Goal: Use online tool/utility: Utilize a website feature to perform a specific function

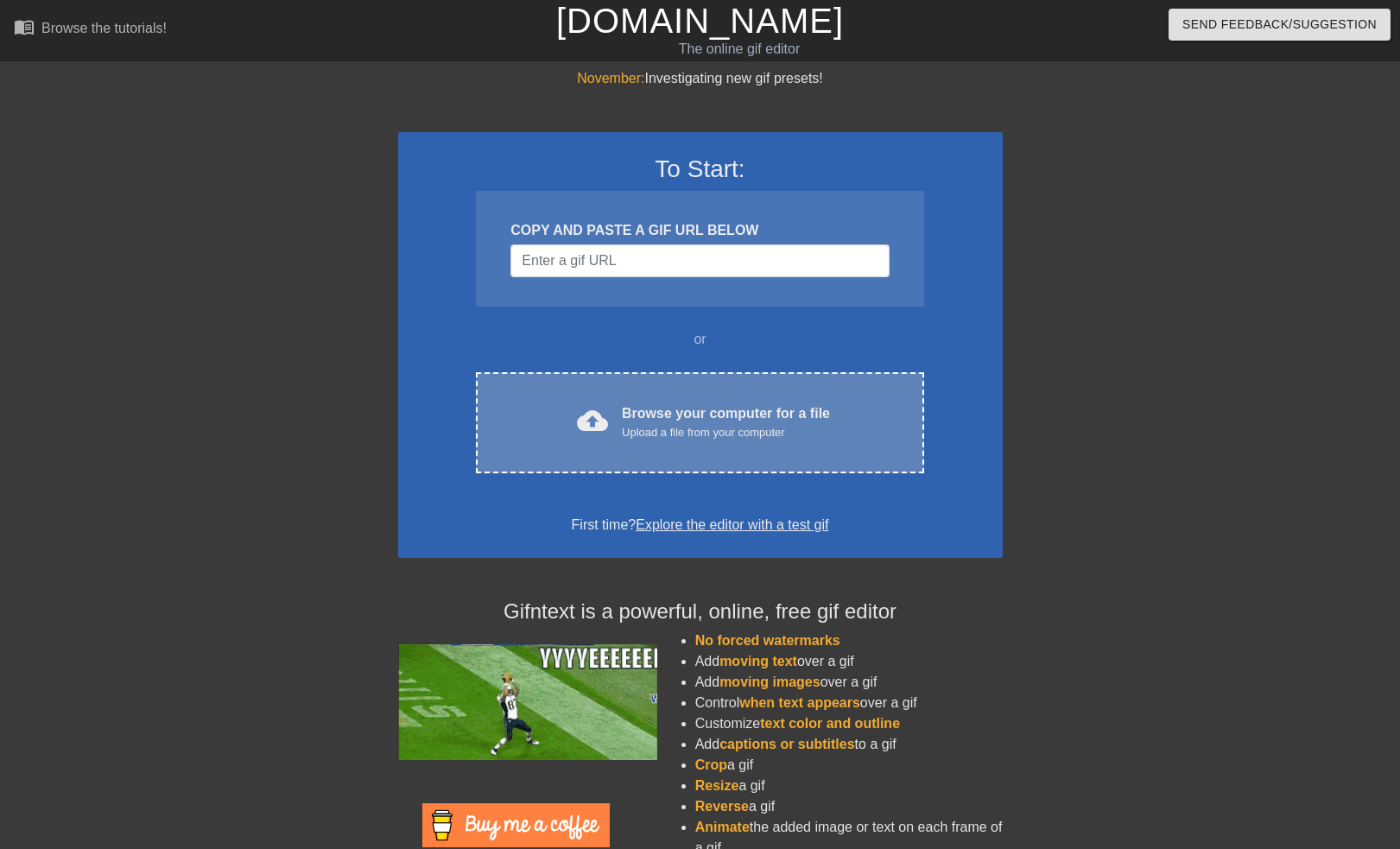
click at [680, 413] on div "Browse your computer for a file Upload a file from your computer" at bounding box center [726, 422] width 208 height 38
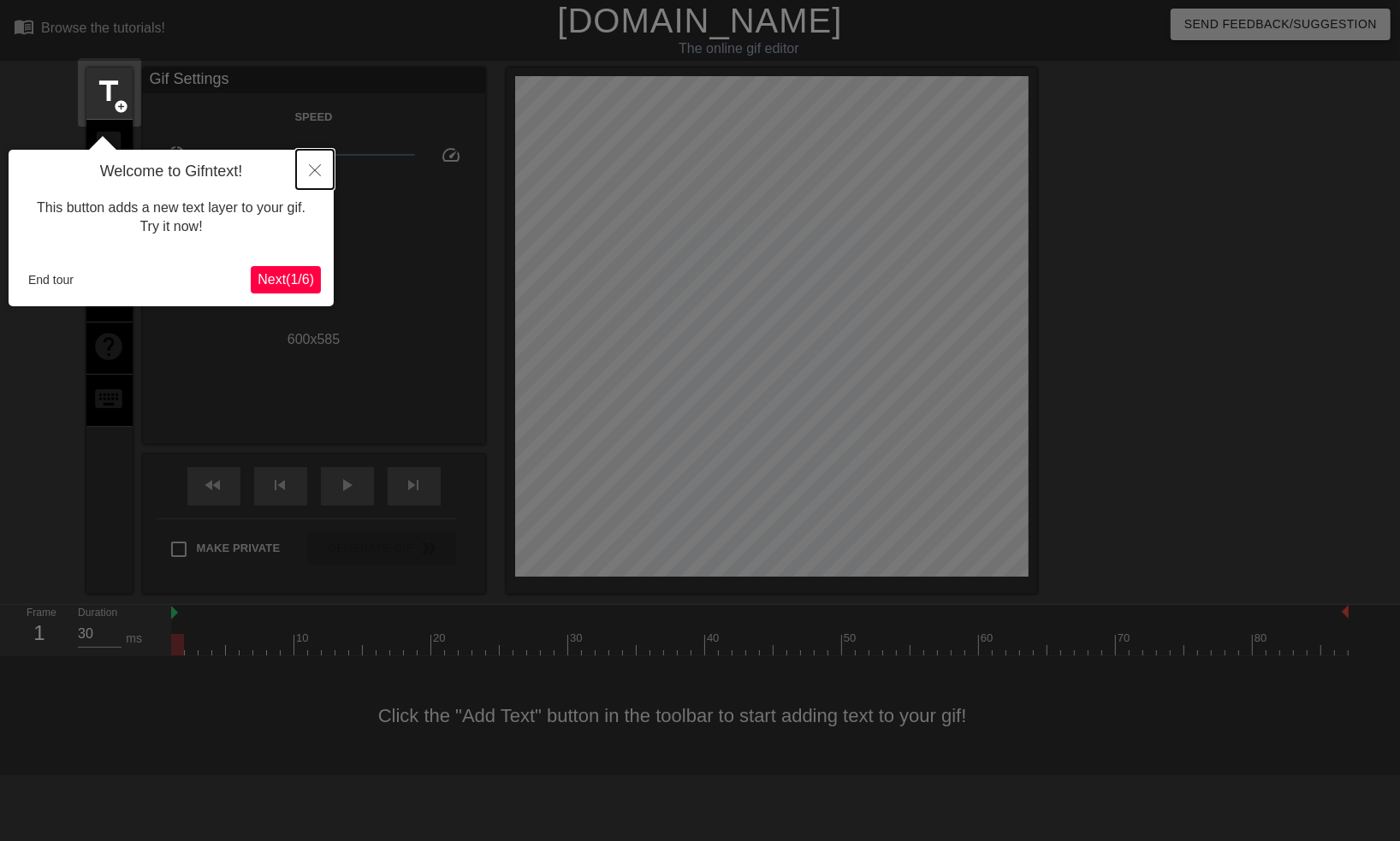
click at [318, 167] on icon "Close" at bounding box center [315, 170] width 12 height 12
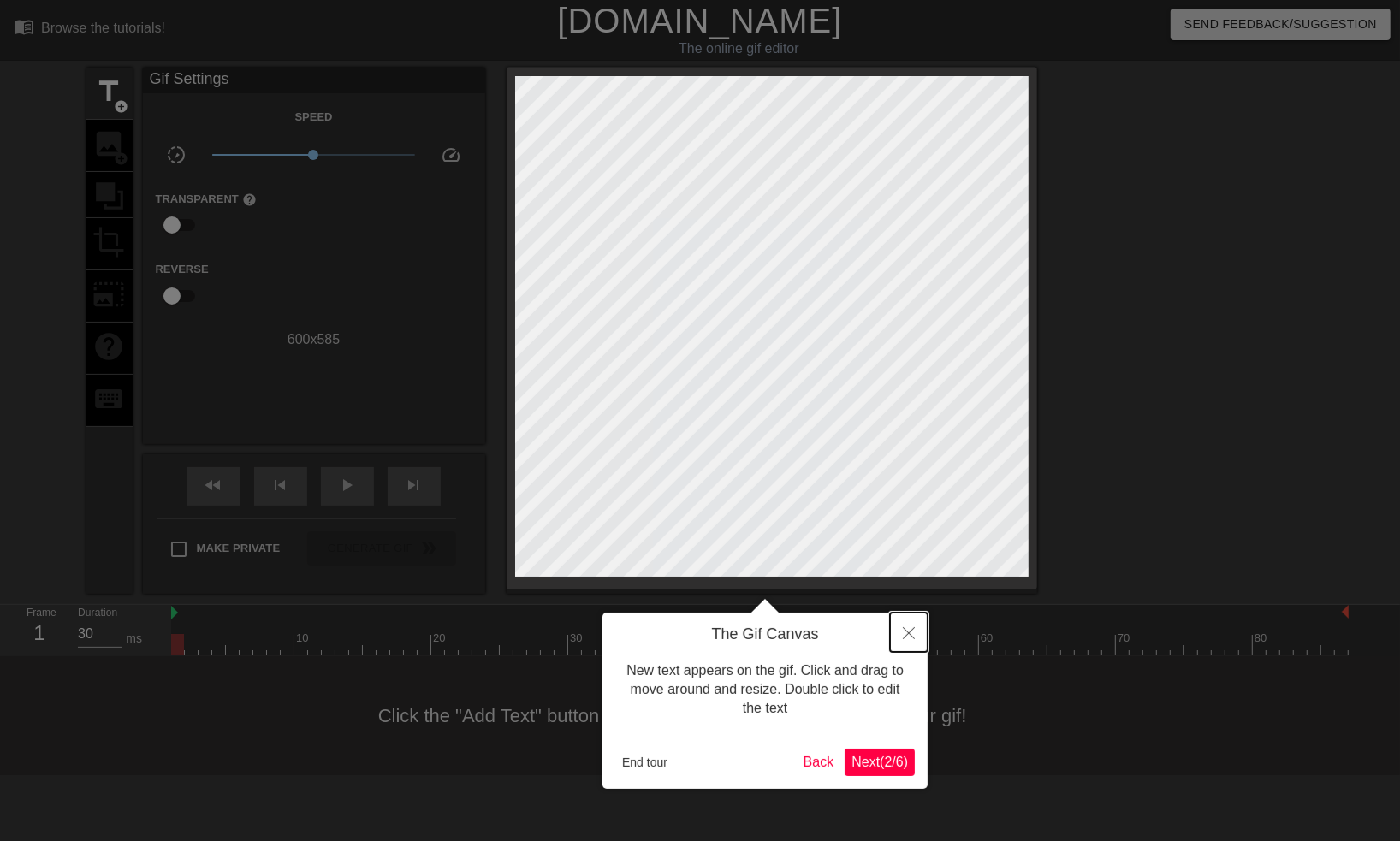
click at [912, 629] on icon "Close" at bounding box center [908, 633] width 12 height 12
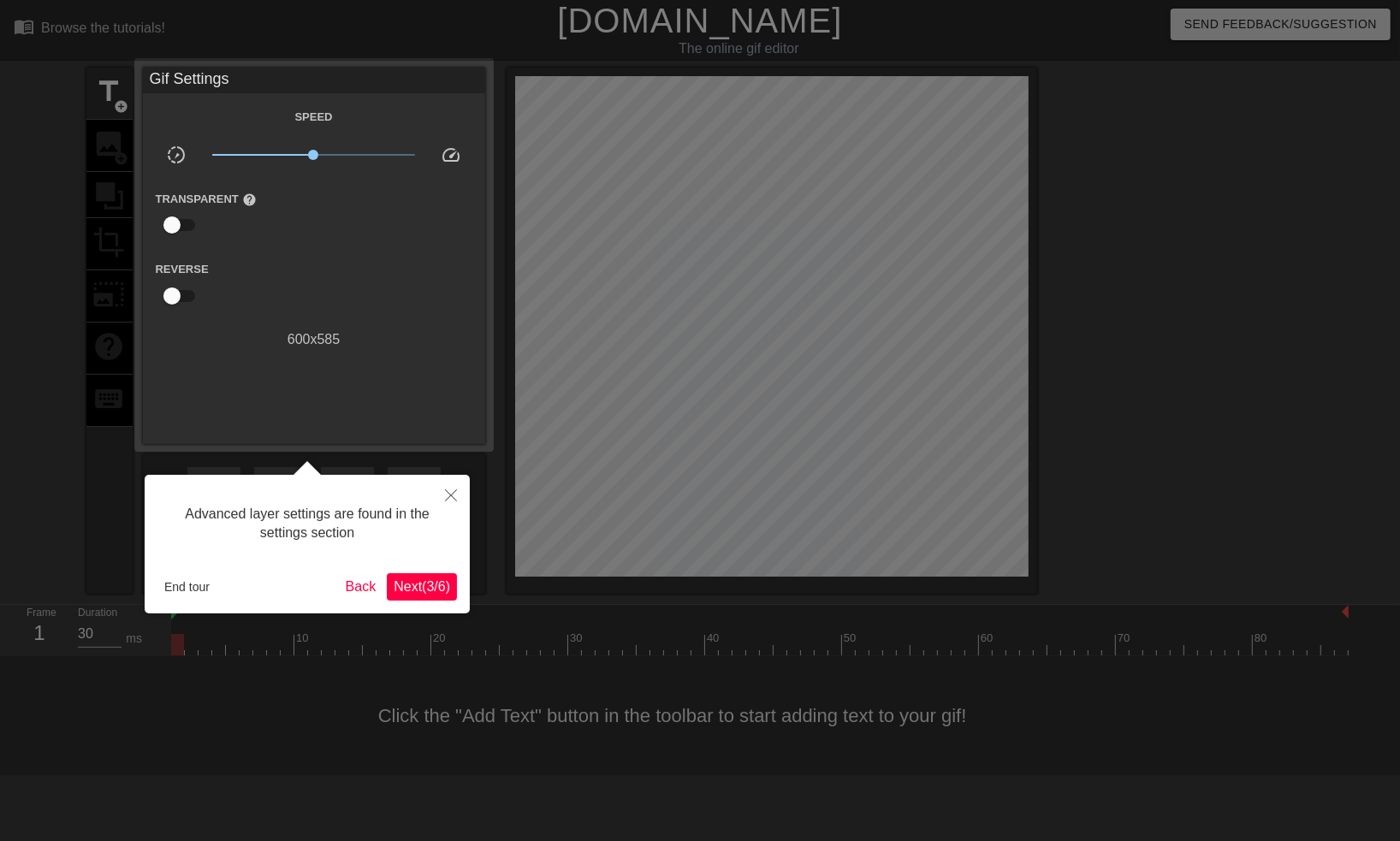
click at [416, 587] on span "Next ( 3 / 6 )" at bounding box center [422, 586] width 57 height 14
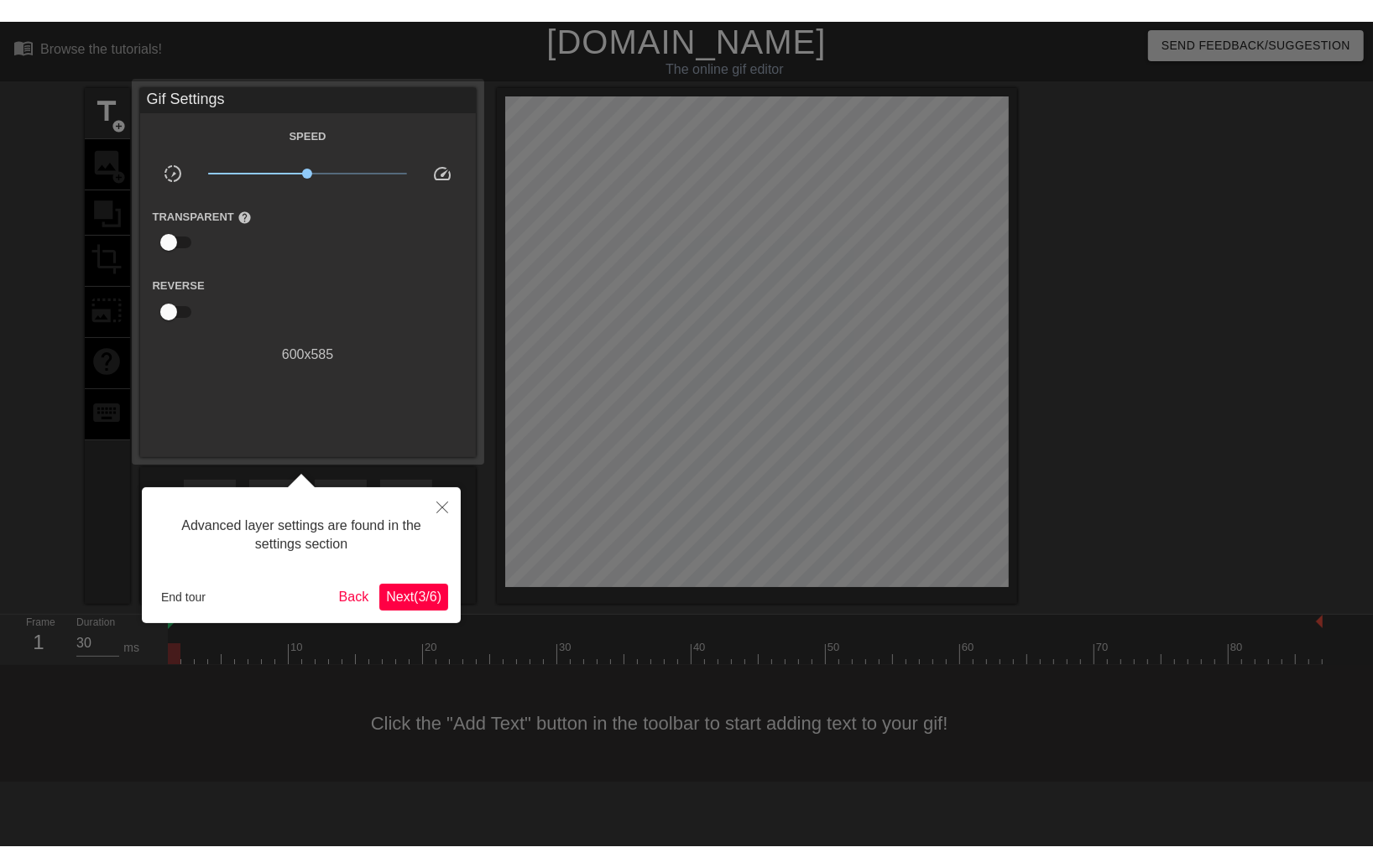
scroll to position [13, 0]
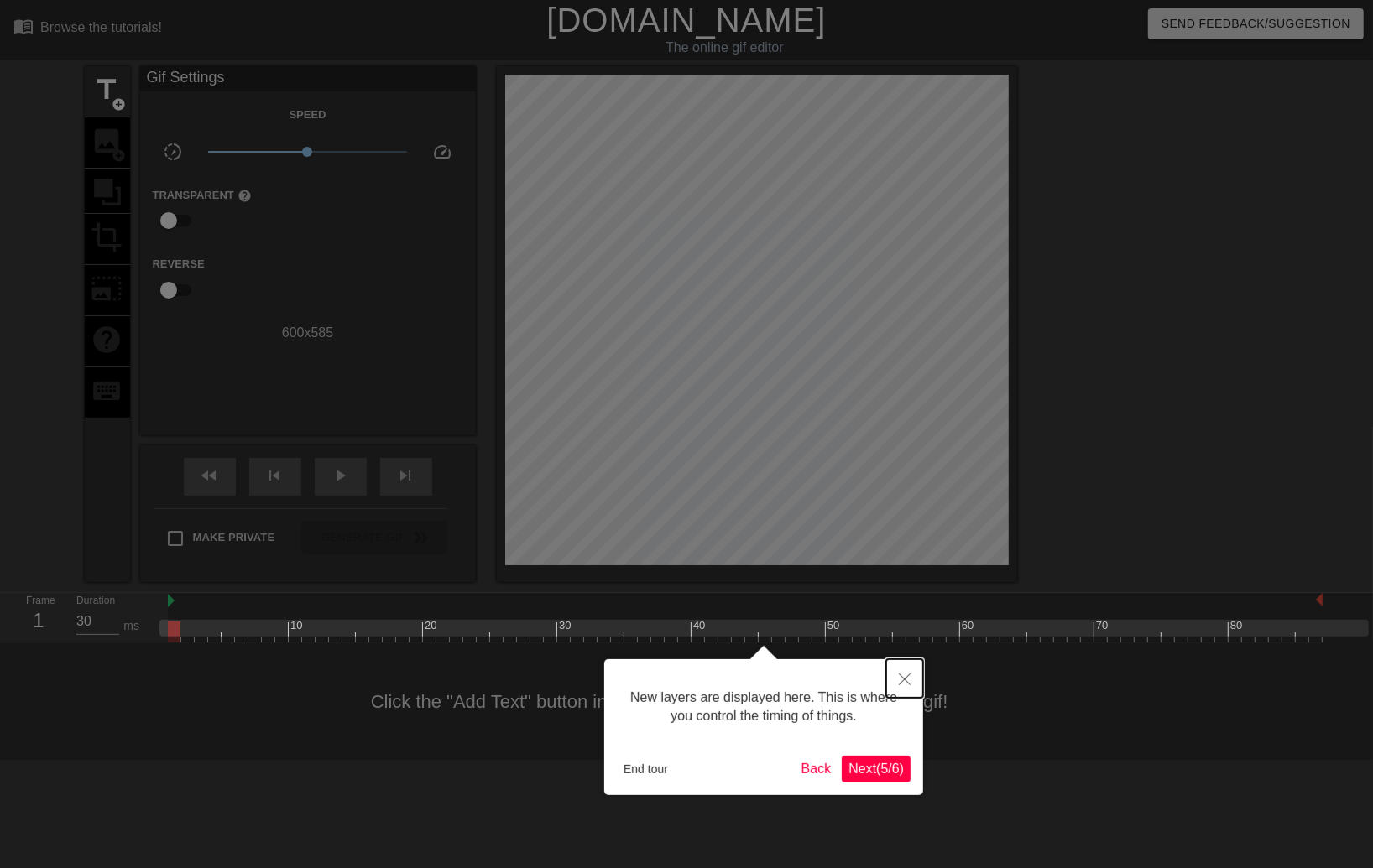
click at [912, 673] on button "Close" at bounding box center [905, 679] width 37 height 39
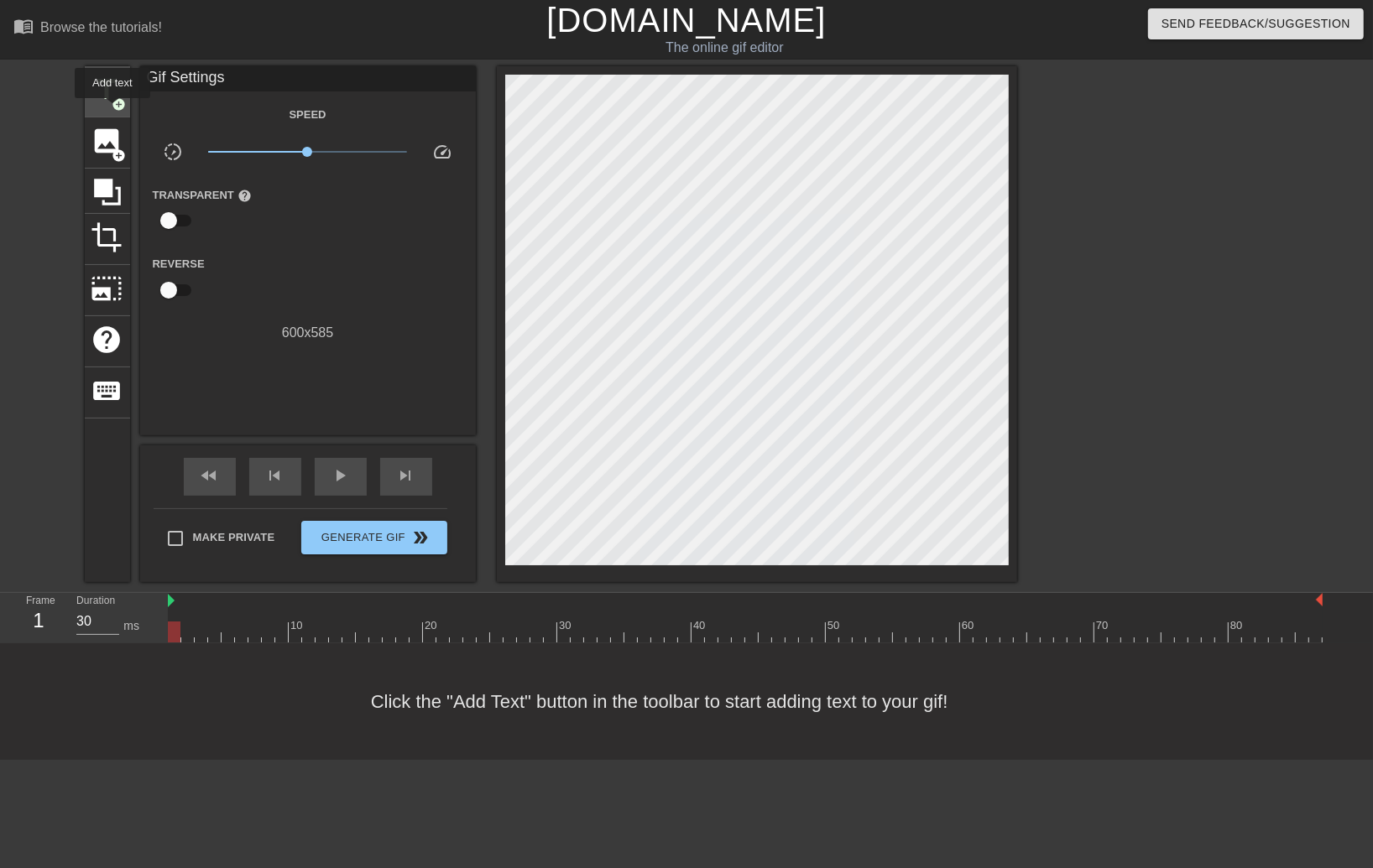
click at [114, 104] on span "add_circle" at bounding box center [119, 104] width 14 height 14
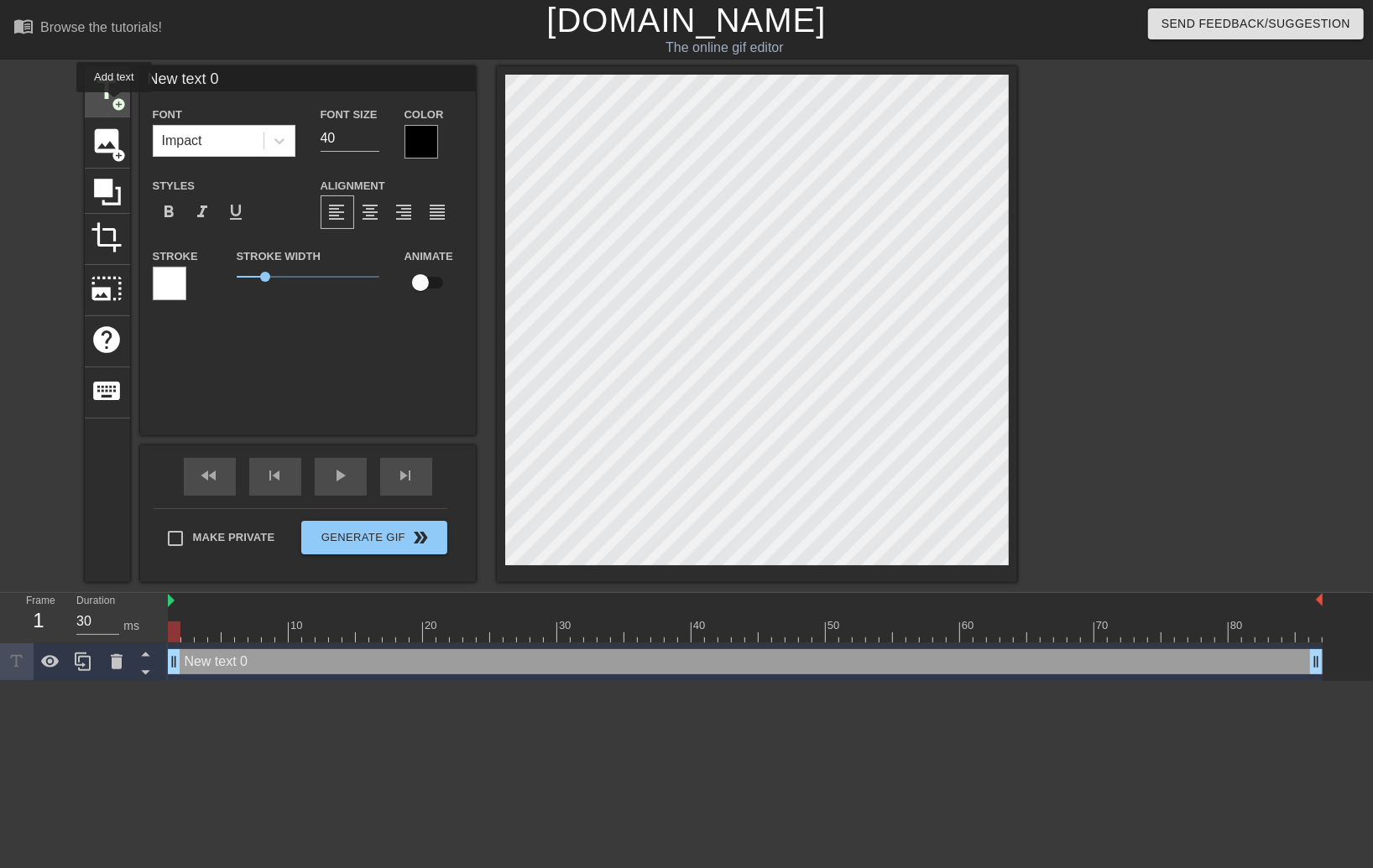
scroll to position [0, 0]
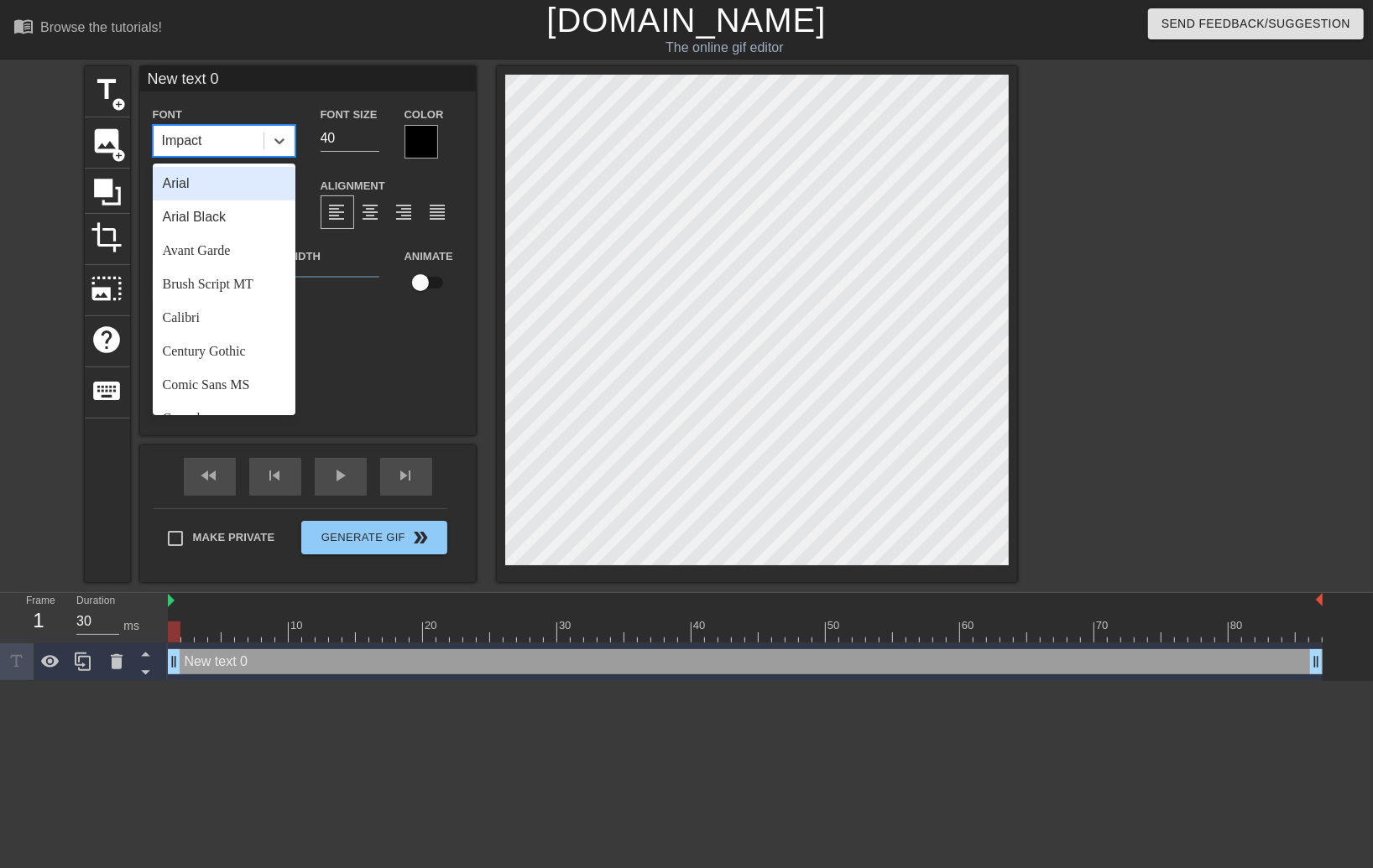
click at [205, 139] on div "Impact" at bounding box center [209, 141] width 109 height 31
click at [373, 355] on div "New text 0 Font option Arial focused, 1 of 24. 24 results available. Use Up and…" at bounding box center [308, 250] width 336 height 369
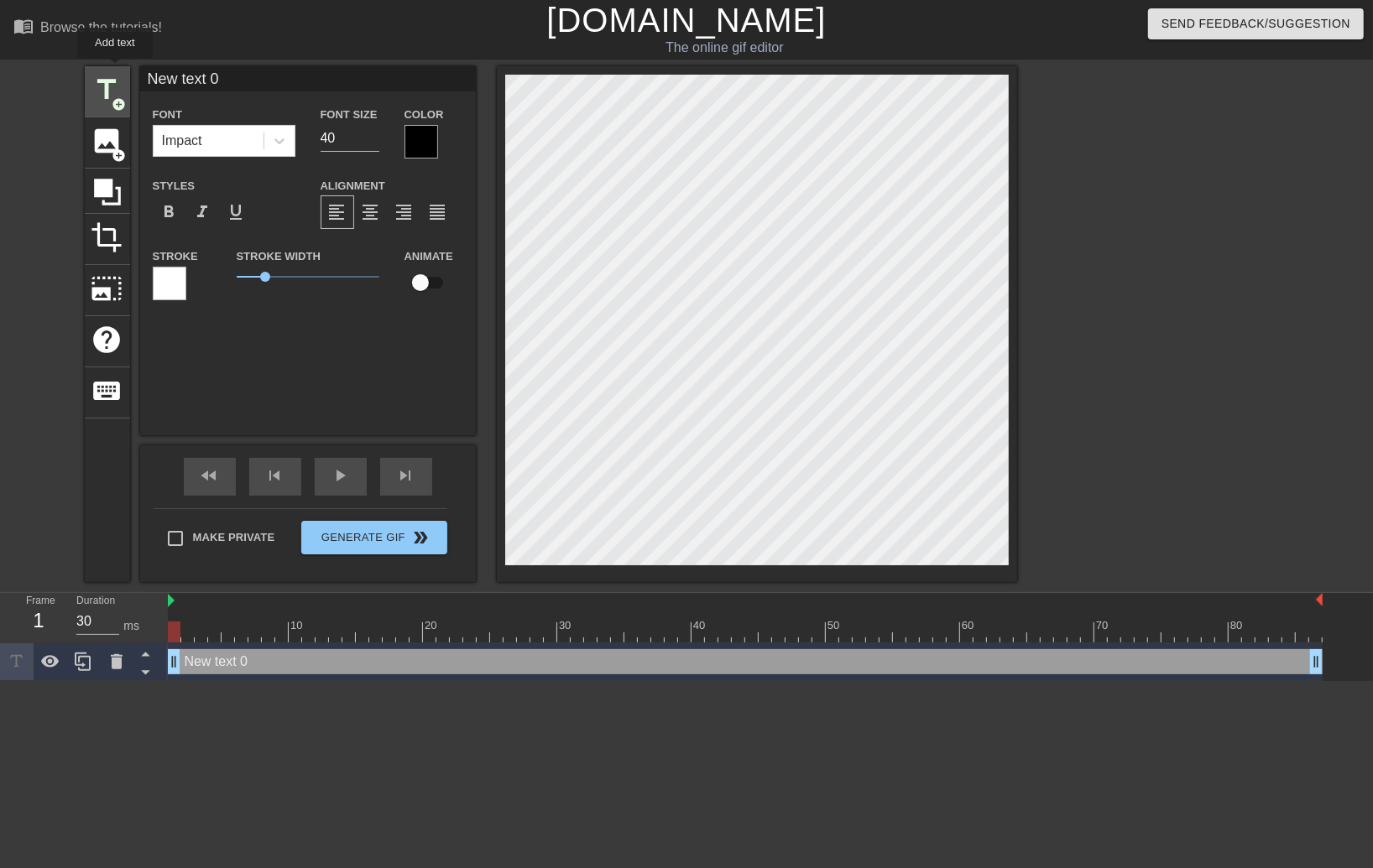
drag, startPoint x: 229, startPoint y: 76, endPoint x: 115, endPoint y: 70, distance: 114.2
click at [115, 70] on div "title add_circle image add_circle crop photo_size_select_large help keyboard Ne…" at bounding box center [550, 324] width 932 height 516
type input "TPR"
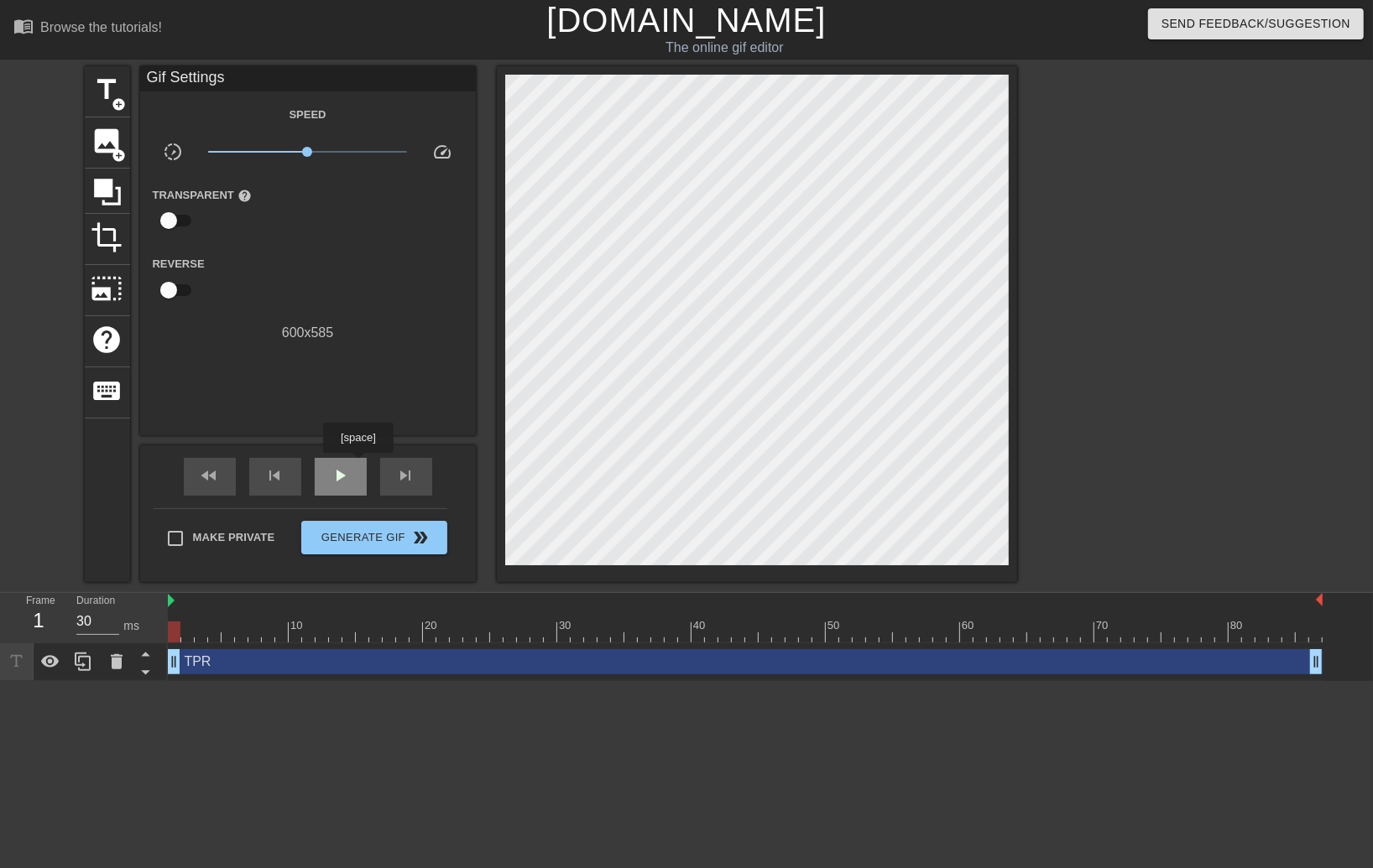
click at [357, 465] on div "play_arrow" at bounding box center [340, 477] width 52 height 38
click at [217, 473] on span "fast_rewind" at bounding box center [210, 476] width 20 height 20
click at [253, 479] on div "skip_previous" at bounding box center [276, 477] width 52 height 38
type input "30"
click at [348, 481] on span "pause" at bounding box center [340, 476] width 20 height 20
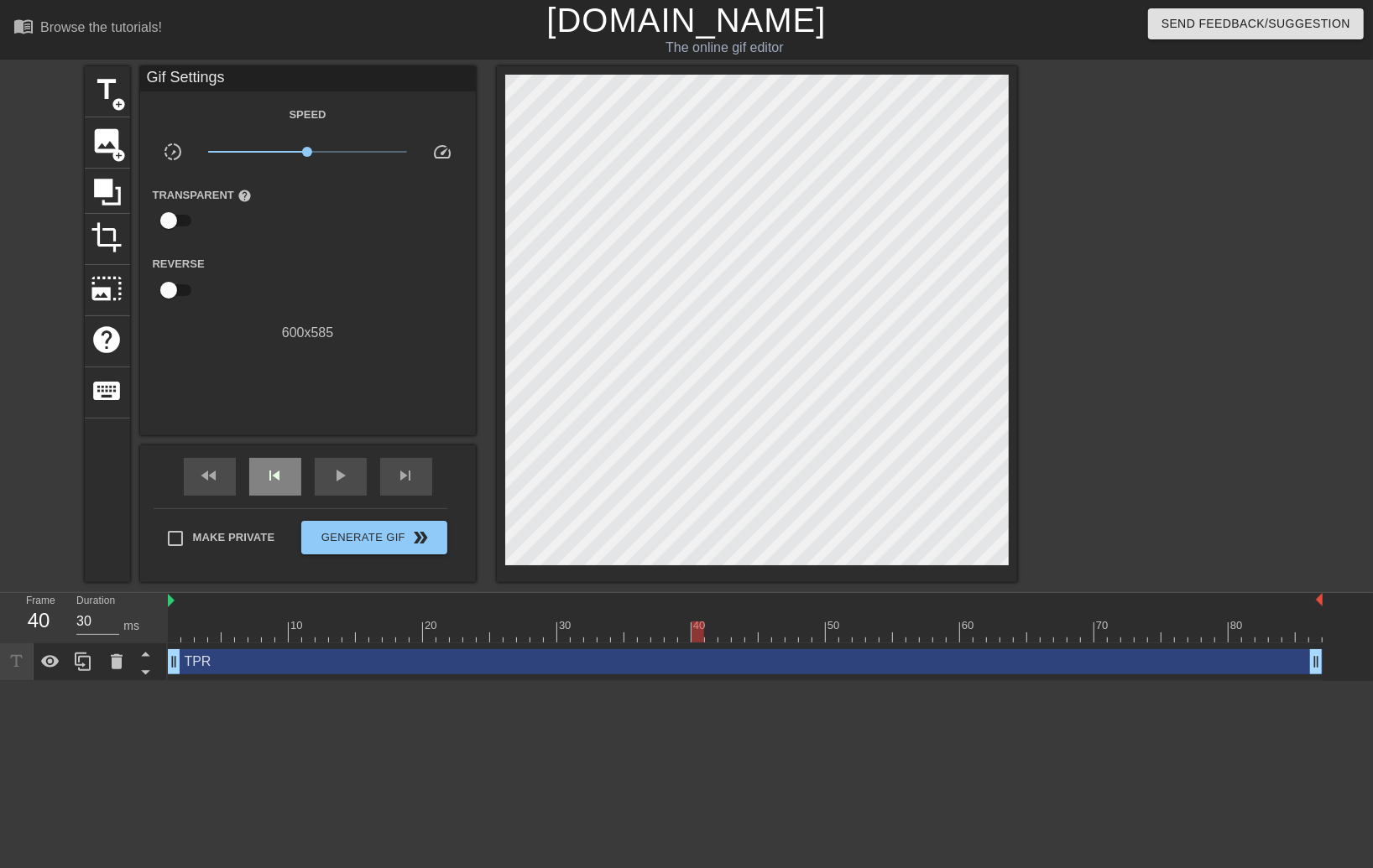
click at [286, 475] on div "skip_previous" at bounding box center [276, 477] width 52 height 38
click at [217, 478] on span "fast_rewind" at bounding box center [210, 476] width 20 height 20
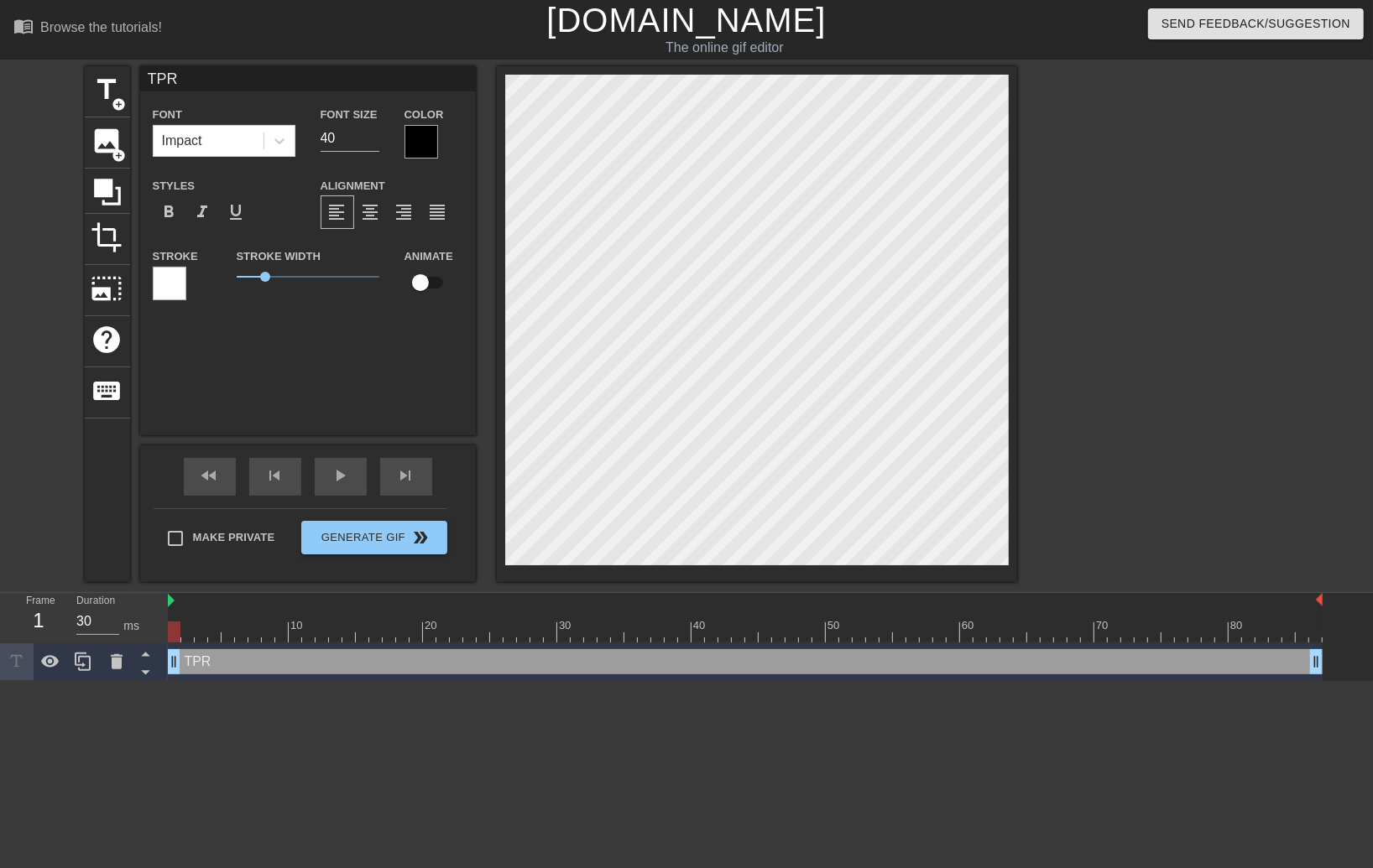
click at [420, 129] on div at bounding box center [421, 142] width 33 height 33
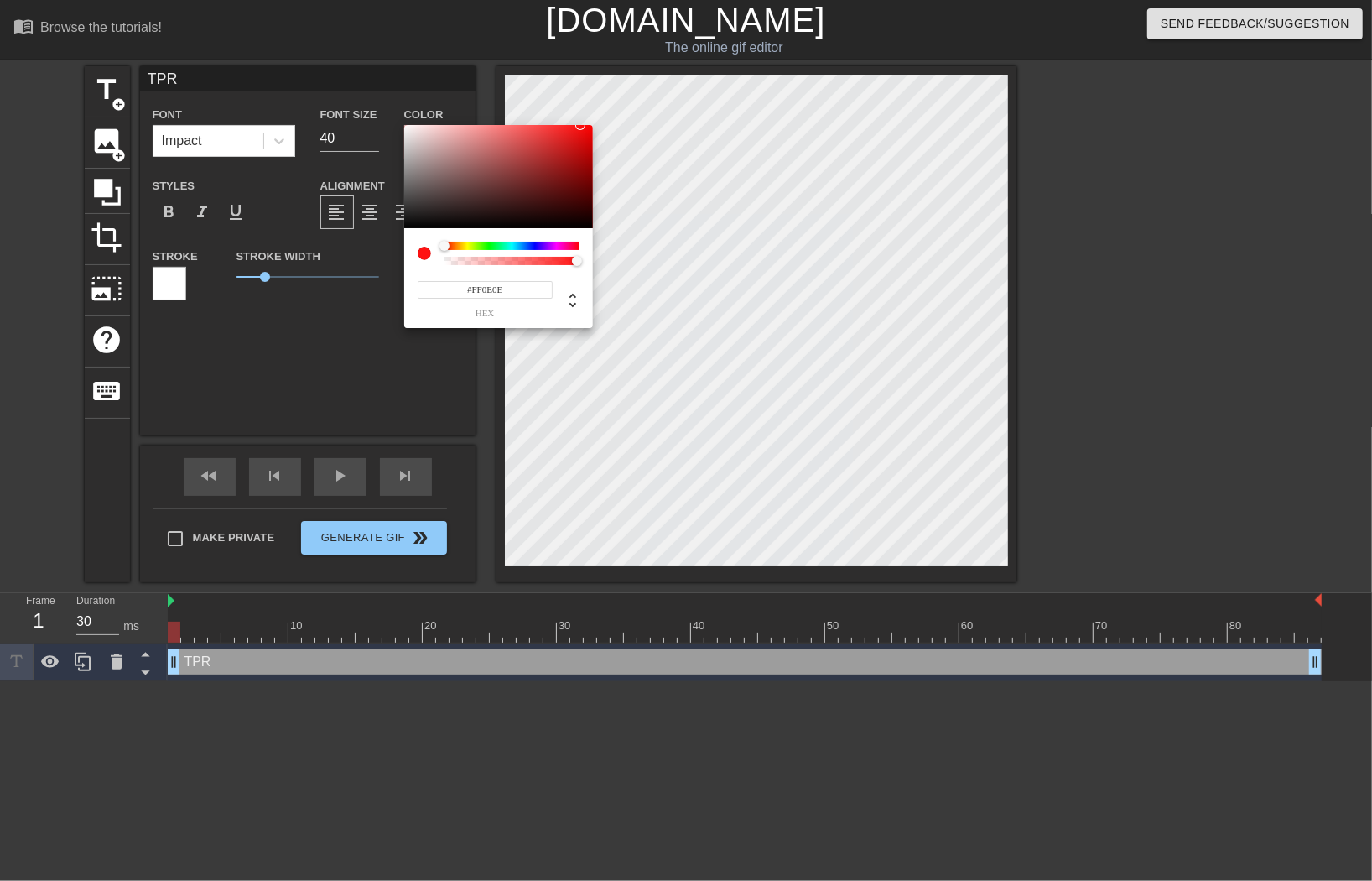
type input "#FF0000"
drag, startPoint x: 553, startPoint y: 168, endPoint x: 602, endPoint y: 119, distance: 69.3
click at [602, 119] on div "#FF0000 hex" at bounding box center [686, 440] width 1372 height 881
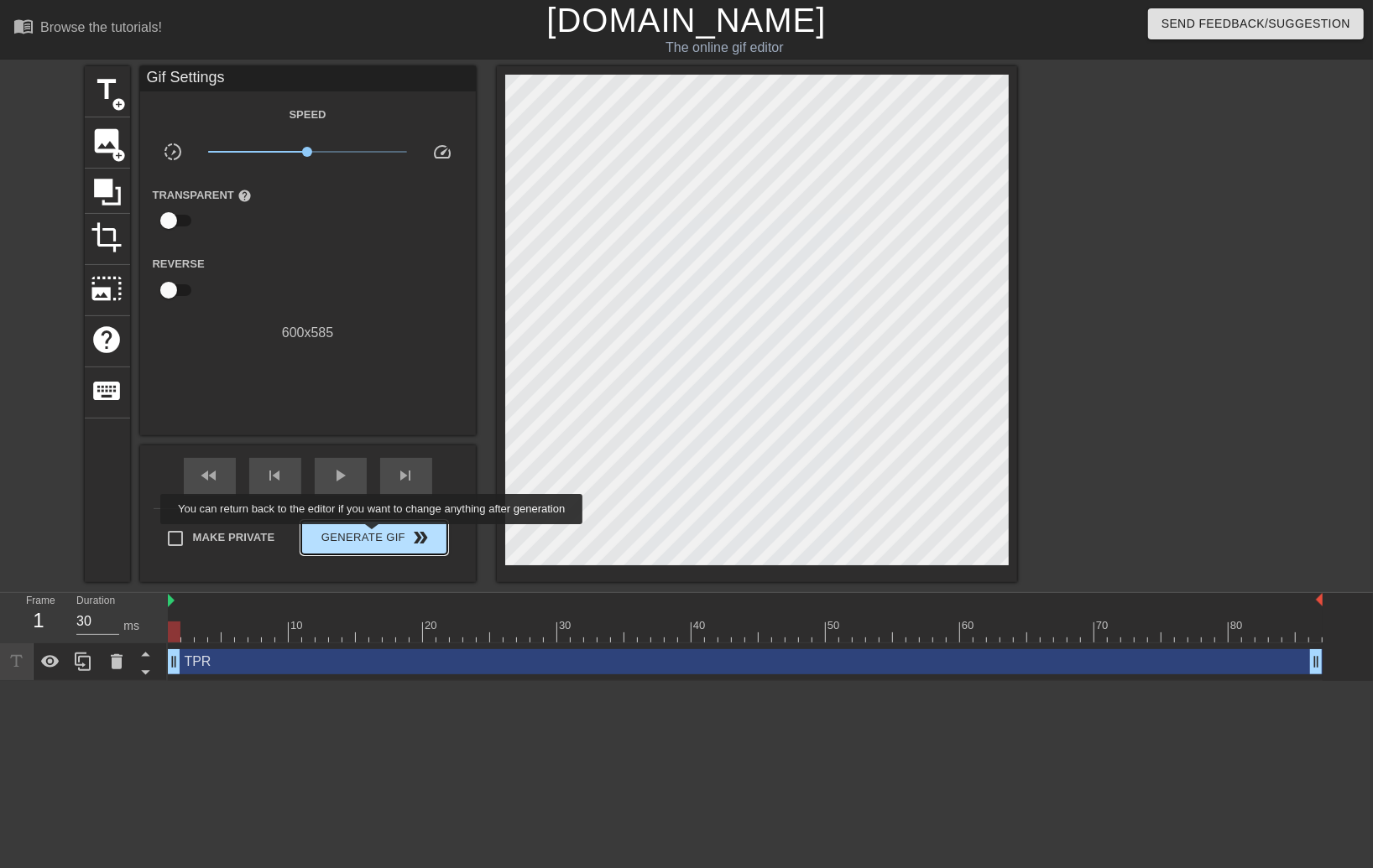
click at [373, 536] on span "Generate Gif double_arrow" at bounding box center [374, 538] width 132 height 20
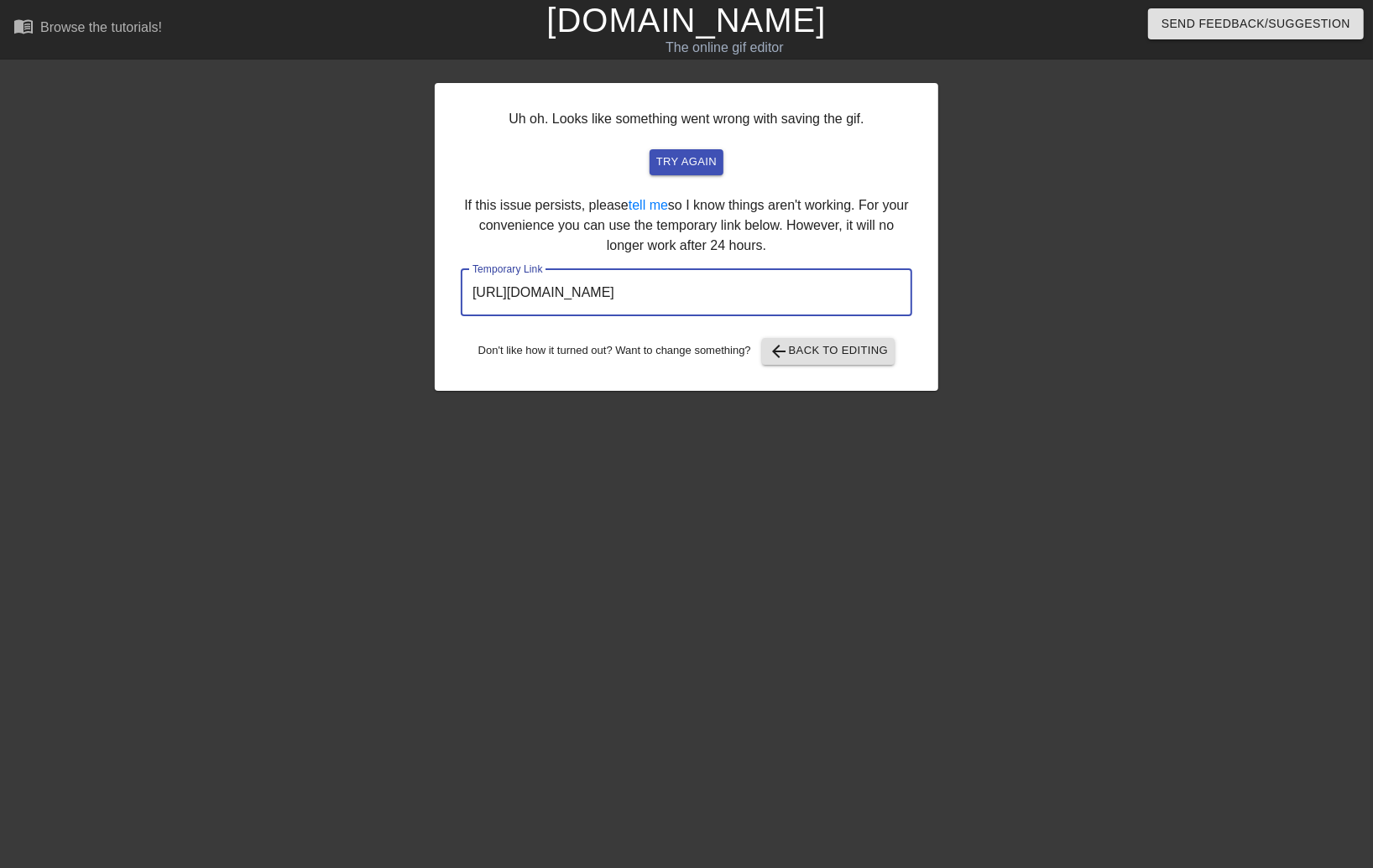
drag, startPoint x: 818, startPoint y: 294, endPoint x: 405, endPoint y: 300, distance: 413.0
click at [405, 300] on div "Uh oh. Looks like something went wrong with saving the gif. try again If this i…" at bounding box center [686, 317] width 1373 height 504
